Goal: Task Accomplishment & Management: Complete application form

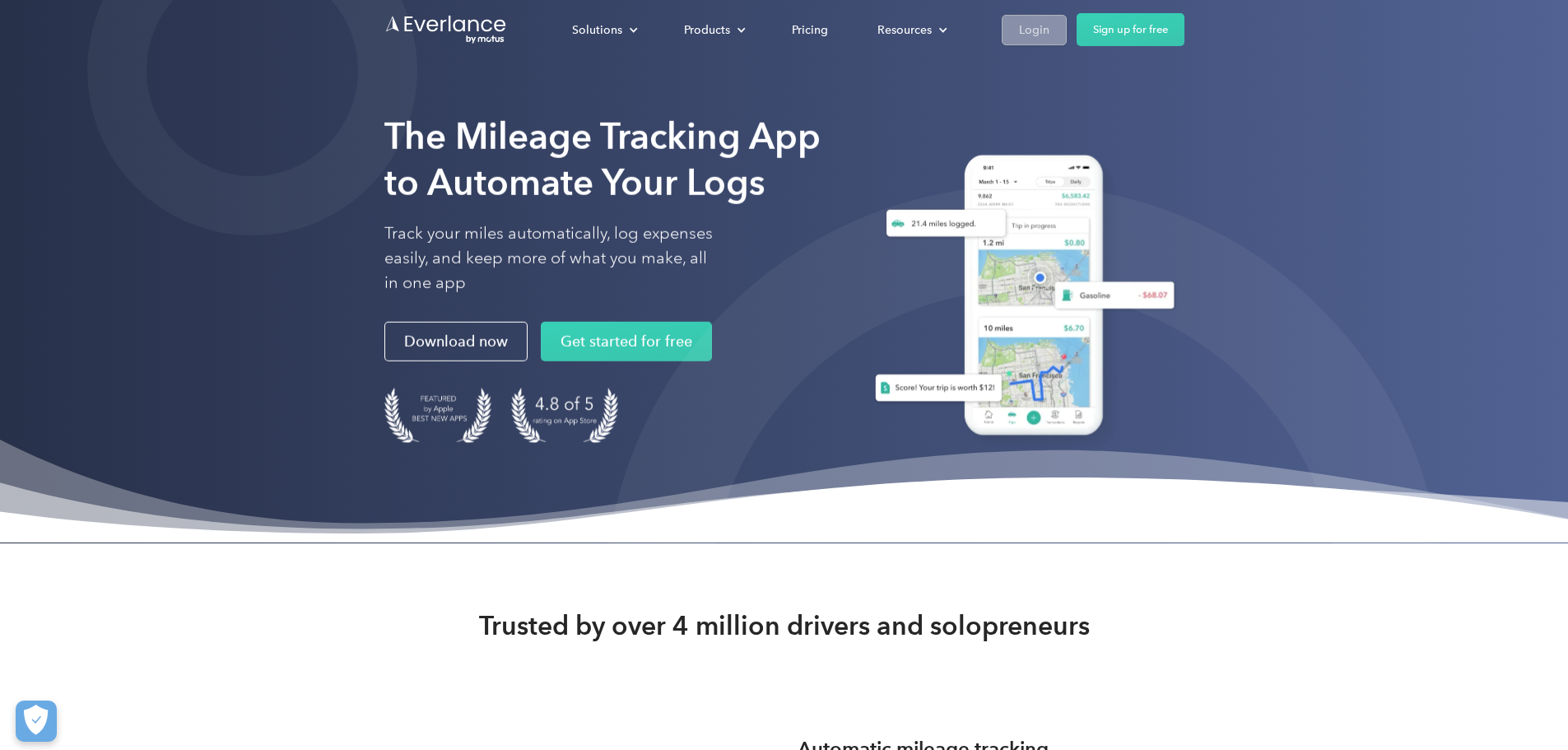
click at [1067, 30] on link "Login" at bounding box center [1034, 30] width 65 height 30
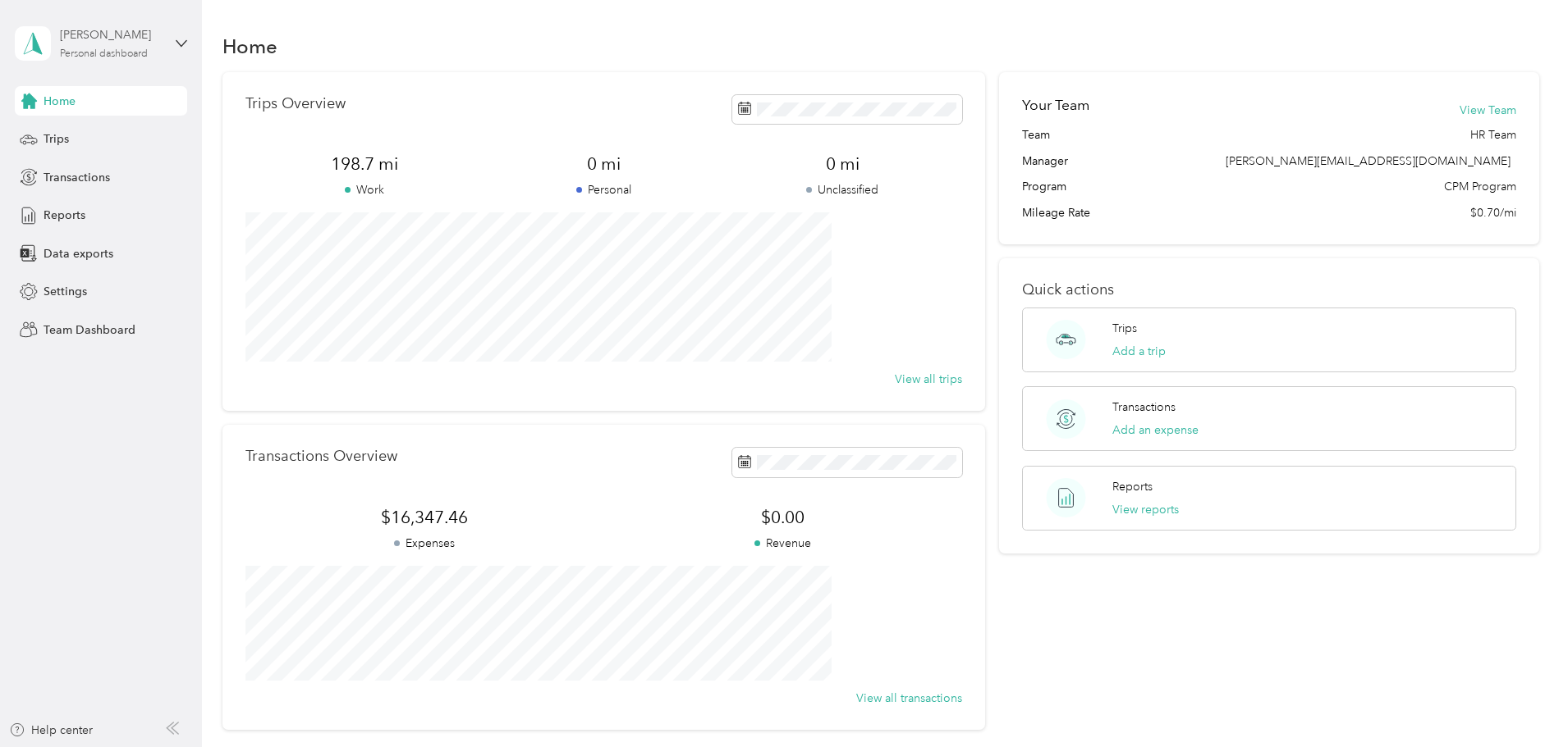
click at [127, 55] on div "Personal dashboard" at bounding box center [104, 53] width 88 height 9
click at [118, 144] on div "Team dashboard Personal dashboard Log out" at bounding box center [234, 171] width 415 height 103
click at [1119, 428] on button "Add an expense" at bounding box center [1155, 430] width 86 height 17
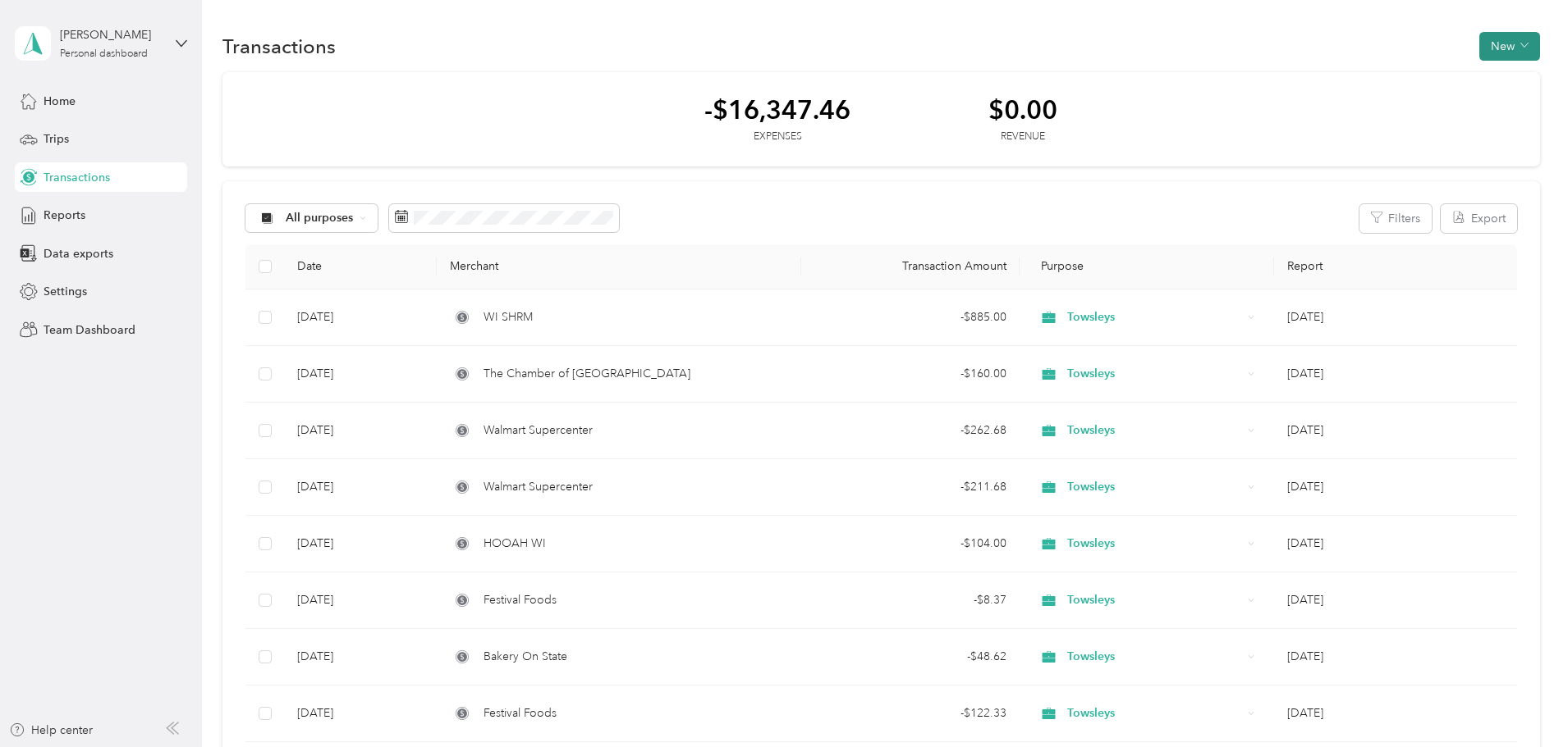
click at [1520, 43] on icon "button" at bounding box center [1524, 45] width 8 height 8
click at [1391, 73] on span "Expense" at bounding box center [1391, 77] width 44 height 17
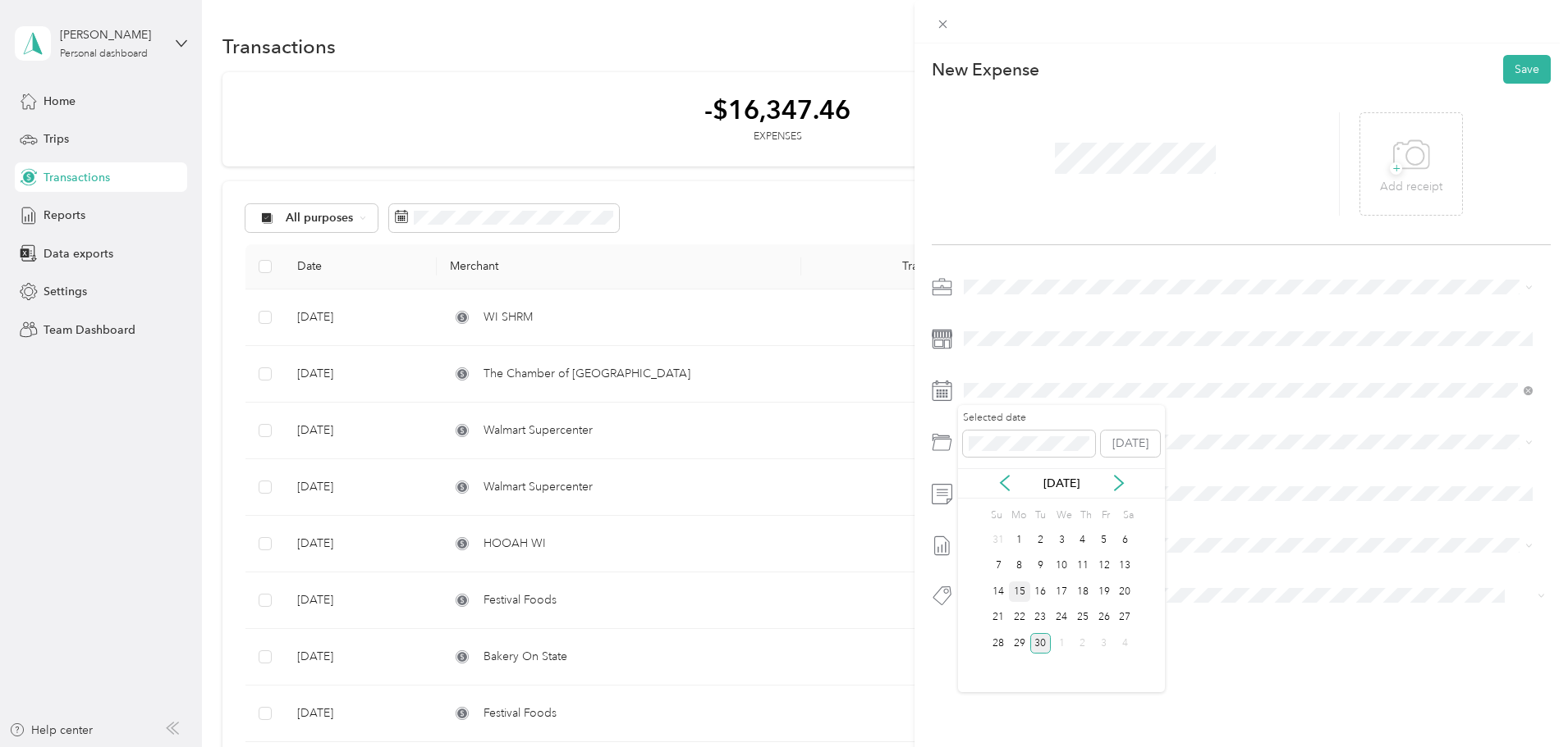
click at [1021, 590] on div "15" at bounding box center [1019, 592] width 22 height 21
click at [1022, 450] on span at bounding box center [1253, 442] width 592 height 26
click at [1112, 655] on div "Employee Gifts (flowers, Cards, Goodies, Etc) GL#92100" at bounding box center [1267, 662] width 518 height 38
click at [1019, 485] on span at bounding box center [1253, 494] width 592 height 26
click at [1034, 505] on span at bounding box center [1253, 494] width 592 height 26
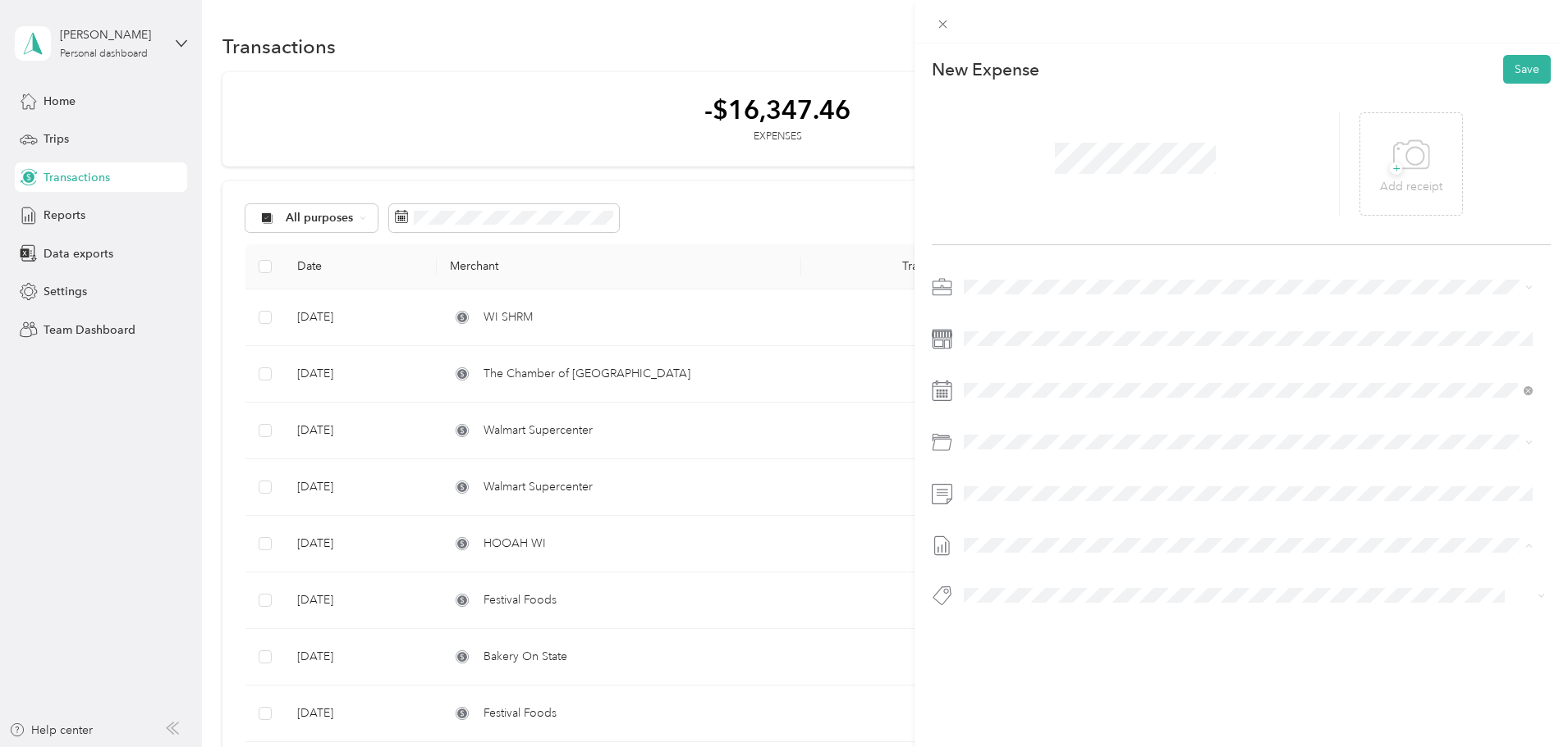
click at [1009, 601] on li "[DATE] Draft" at bounding box center [1248, 600] width 580 height 26
click at [1392, 174] on span "+" at bounding box center [1395, 168] width 12 height 12
click at [1033, 448] on ol "Corporate Credit Card Used Customer Visit Personal Cash/card Used Pick Up/drop …" at bounding box center [1248, 504] width 580 height 159
click at [1075, 448] on ol "Corporate Credit Card Used Customer Visit Personal Cash/card Used Pick Up/drop …" at bounding box center [1248, 498] width 580 height 159
click at [999, 609] on div at bounding box center [1240, 602] width 619 height 35
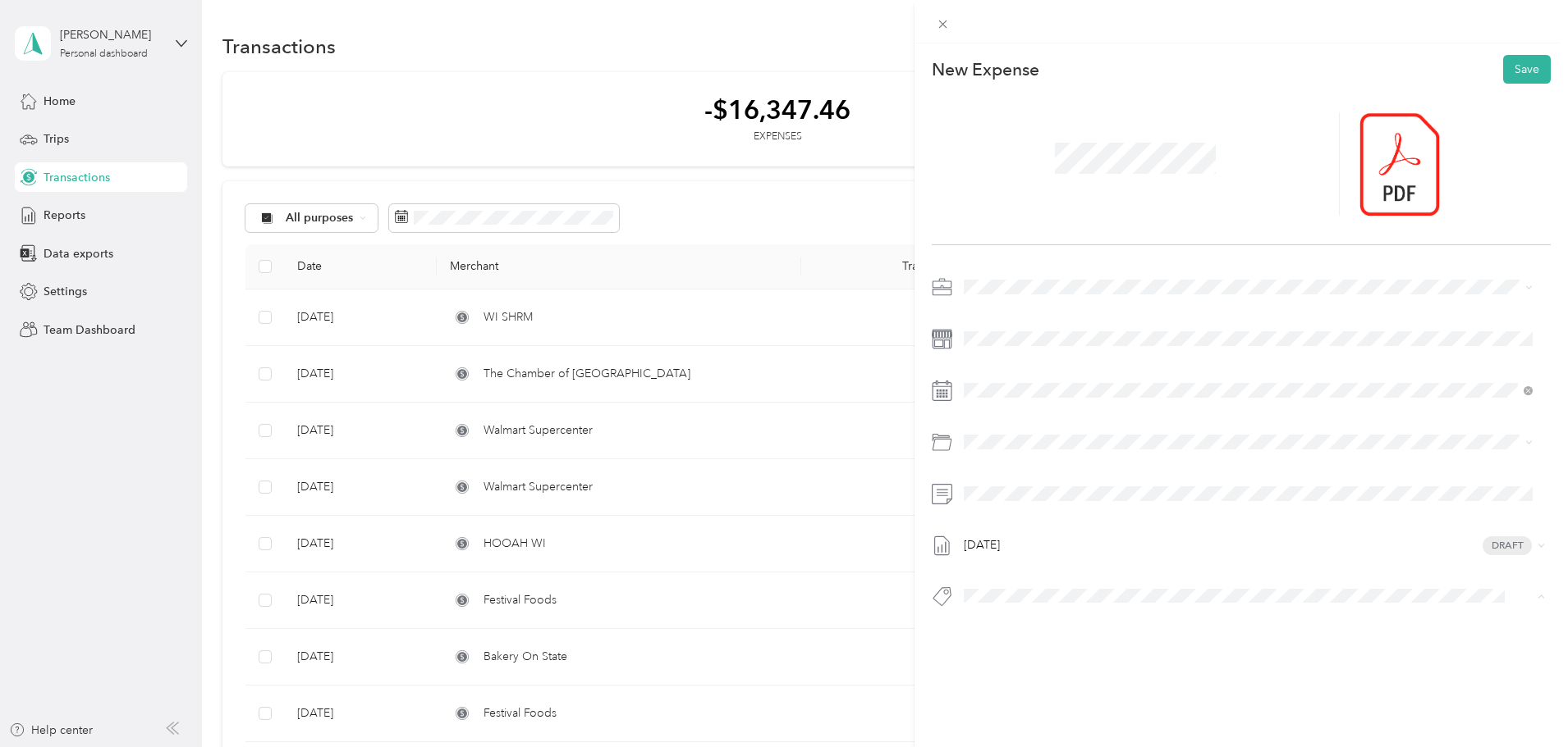
click at [1049, 440] on button "Corporate Credit Card Used" at bounding box center [1045, 441] width 153 height 21
click at [1508, 82] on button "Save" at bounding box center [1527, 69] width 48 height 29
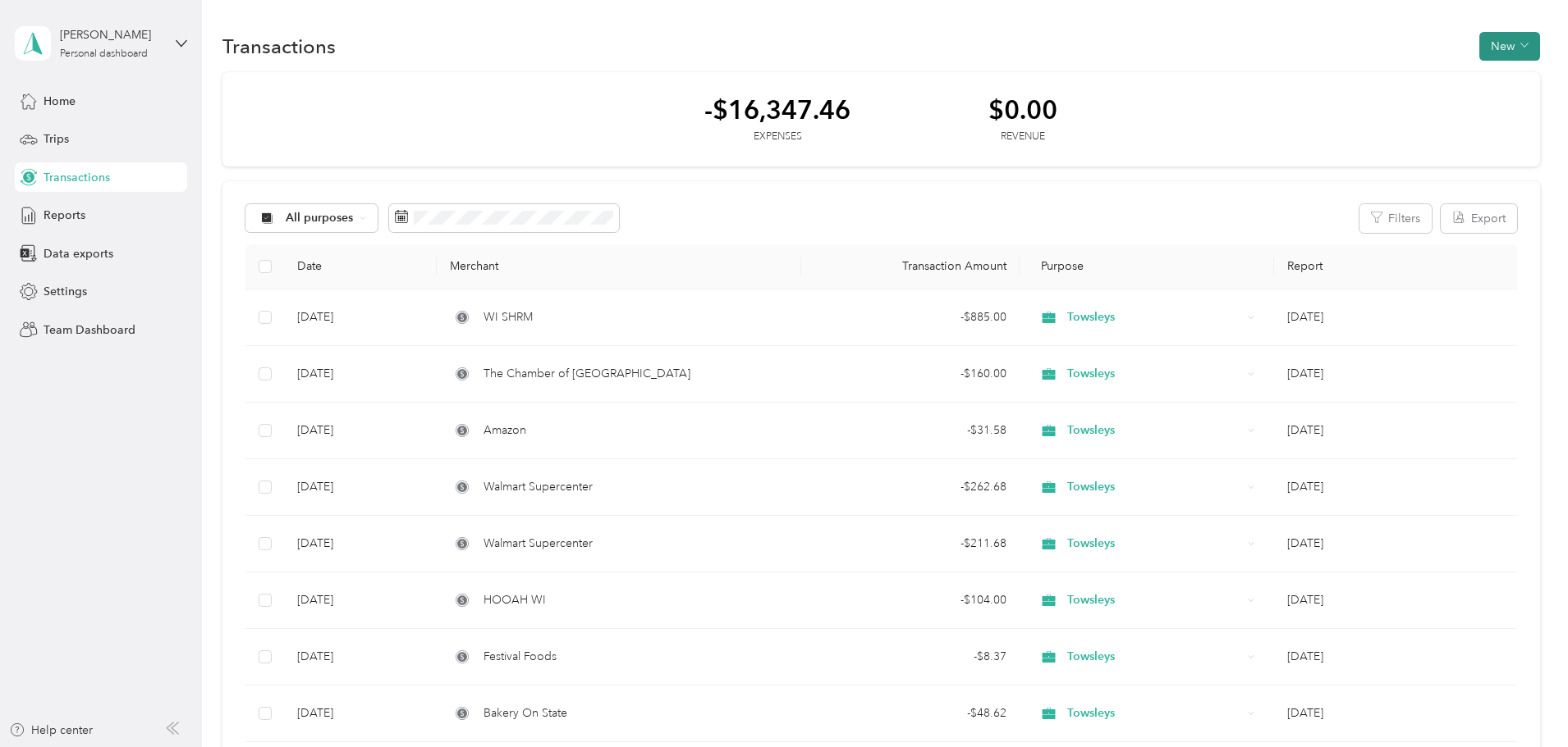
click at [1479, 42] on button "New" at bounding box center [1509, 46] width 61 height 29
click at [1391, 75] on span "Expense" at bounding box center [1391, 77] width 44 height 17
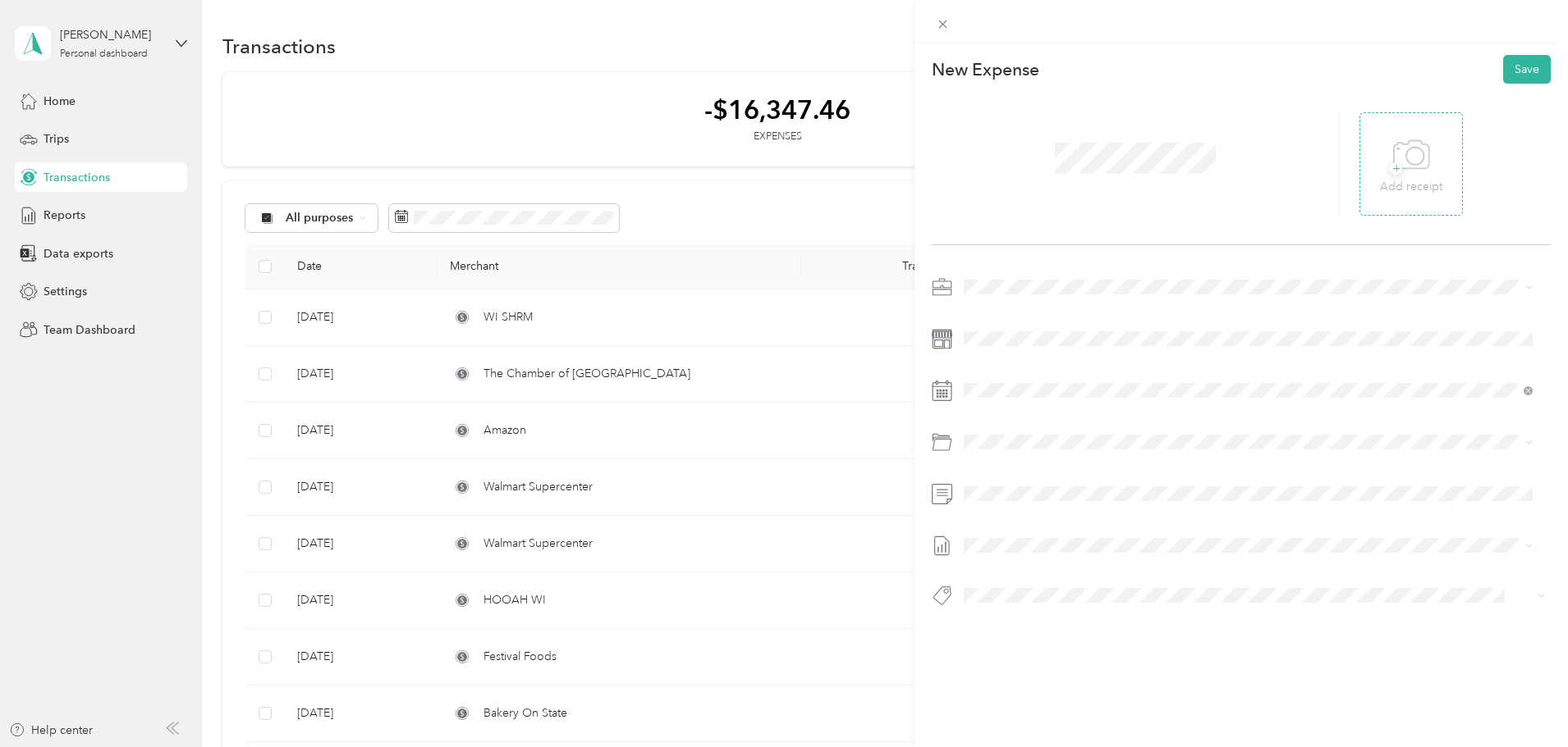
click at [1390, 168] on span "+" at bounding box center [1395, 168] width 12 height 12
click at [1068, 590] on div "17" at bounding box center [1061, 592] width 22 height 21
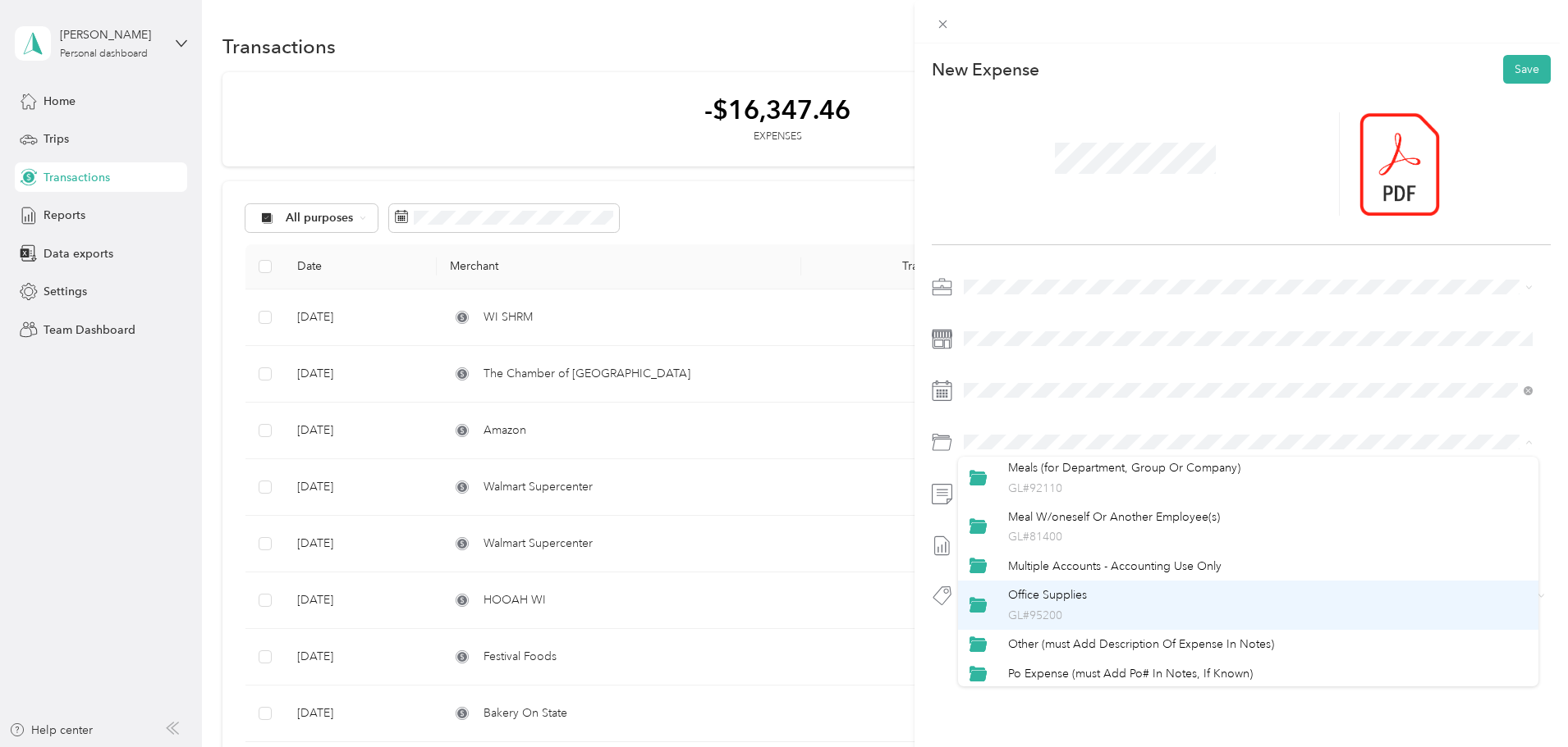
scroll to position [739, 0]
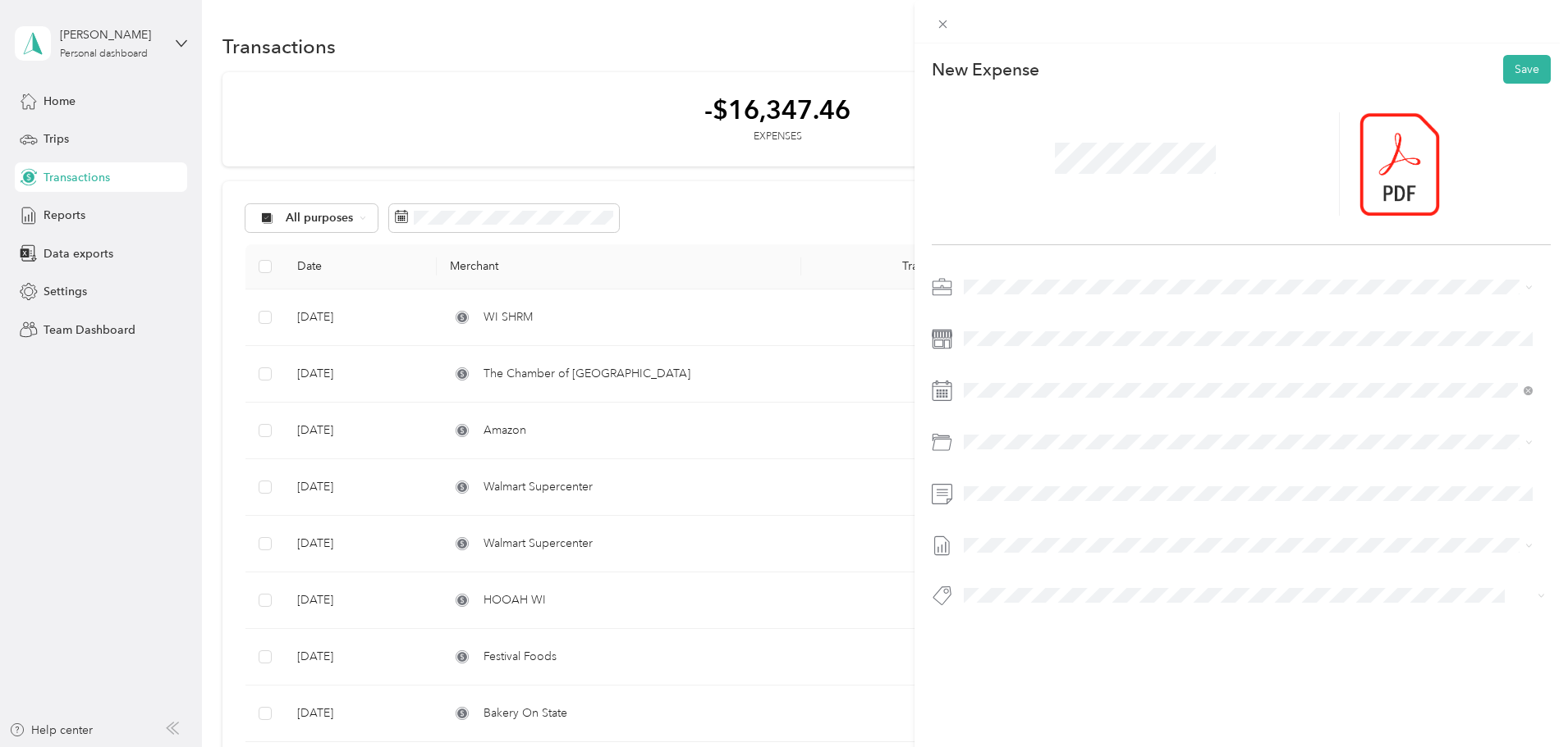
click at [1141, 485] on li "Other (must Add Description Of Expense In Notes)" at bounding box center [1248, 480] width 580 height 29
click at [1125, 485] on span at bounding box center [1253, 494] width 592 height 26
click at [1045, 534] on span at bounding box center [1253, 545] width 592 height 26
click at [999, 593] on span "[DATE]" at bounding box center [981, 599] width 36 height 17
click at [1026, 437] on span "Corporate Credit Card Used" at bounding box center [1046, 441] width 130 height 15
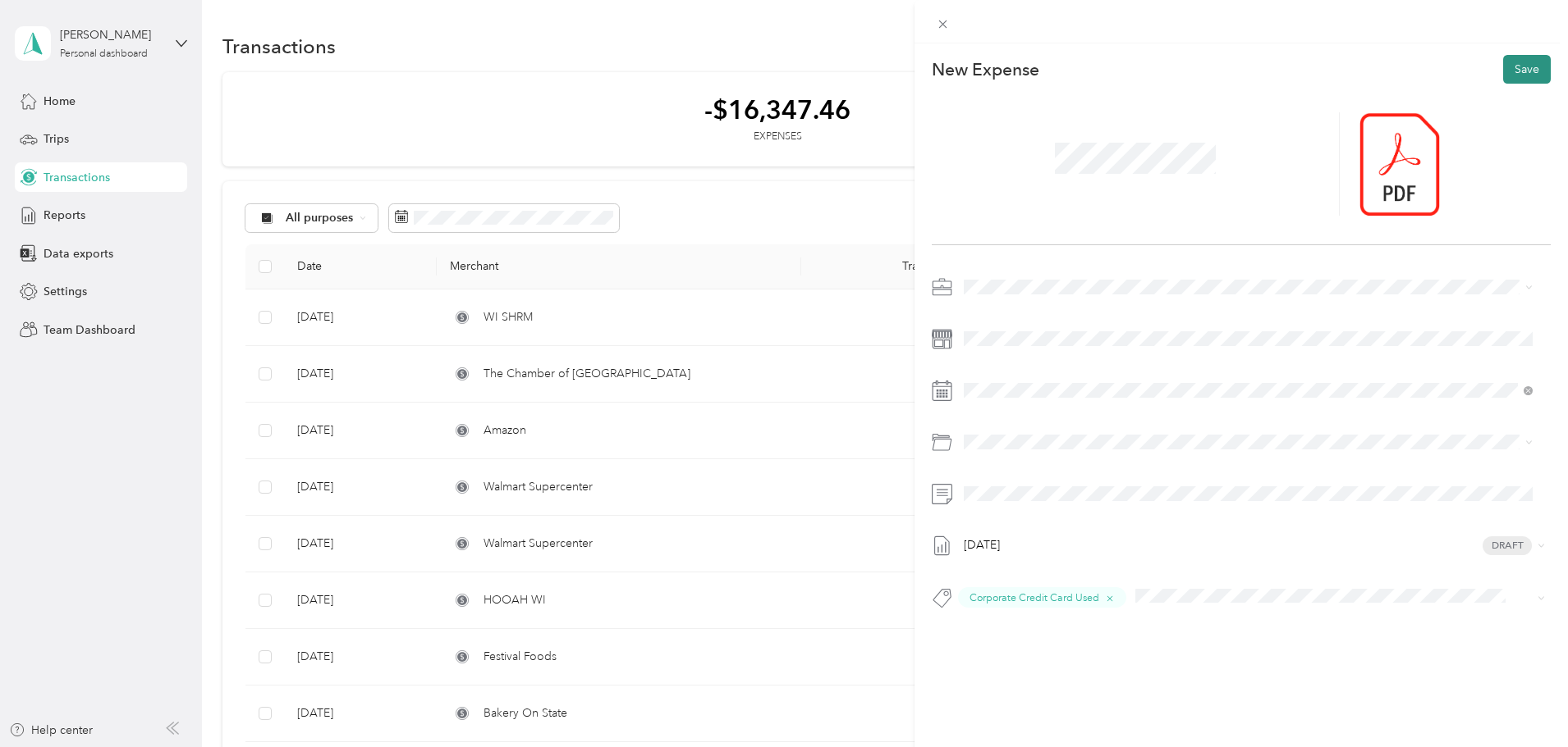
click at [1516, 68] on button "Save" at bounding box center [1527, 69] width 48 height 29
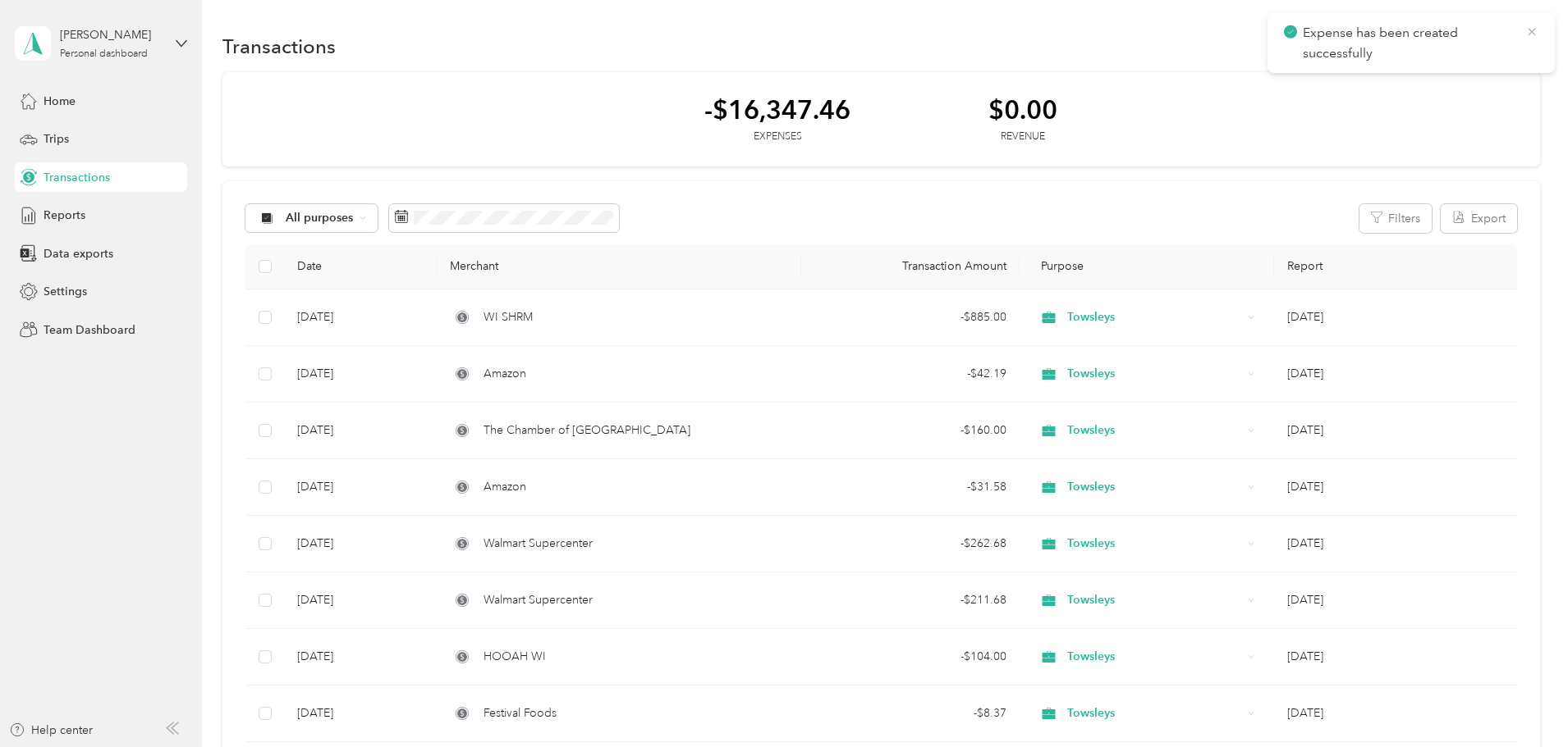
click at [1535, 29] on icon at bounding box center [1531, 32] width 8 height 8
click at [55, 99] on span "Home" at bounding box center [59, 101] width 32 height 17
